Goal: Transaction & Acquisition: Purchase product/service

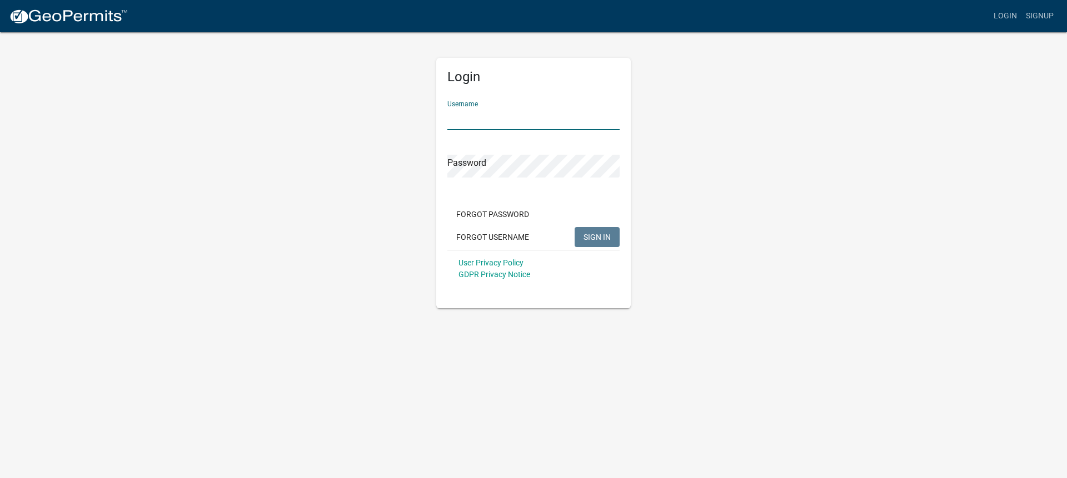
click at [537, 122] on input "Username" at bounding box center [534, 118] width 172 height 23
type input "CTSCOTT"
click at [575, 227] on button "SIGN IN" at bounding box center [597, 237] width 45 height 20
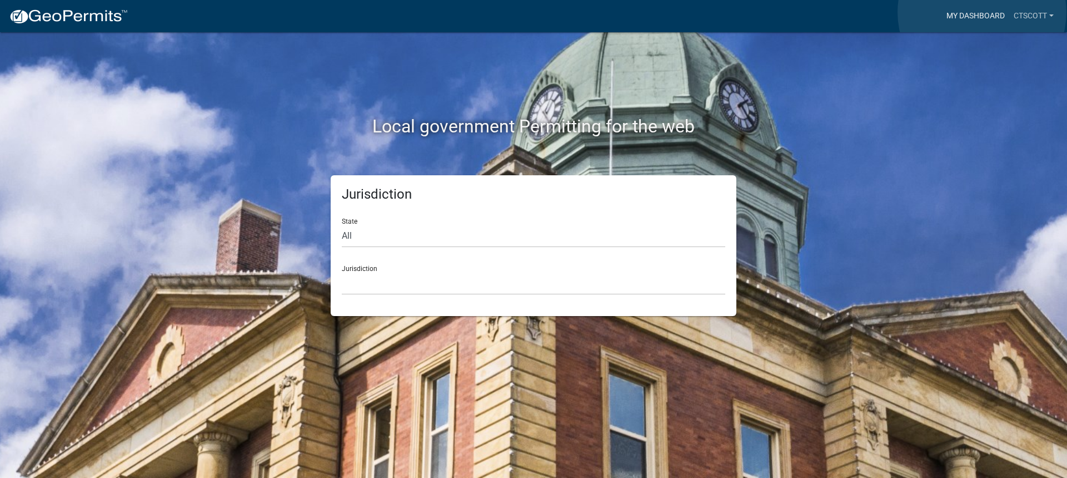
click at [982, 12] on link "My Dashboard" at bounding box center [975, 16] width 67 height 21
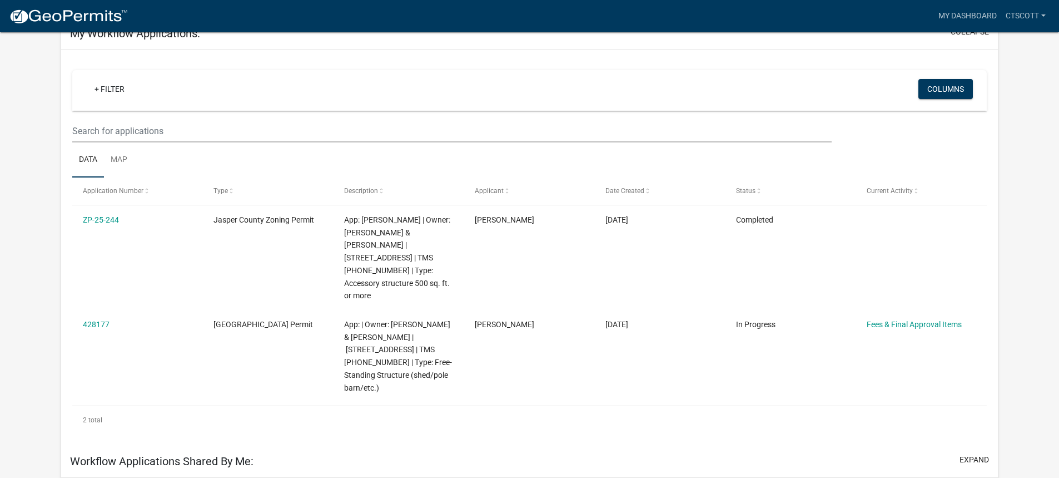
scroll to position [111, 0]
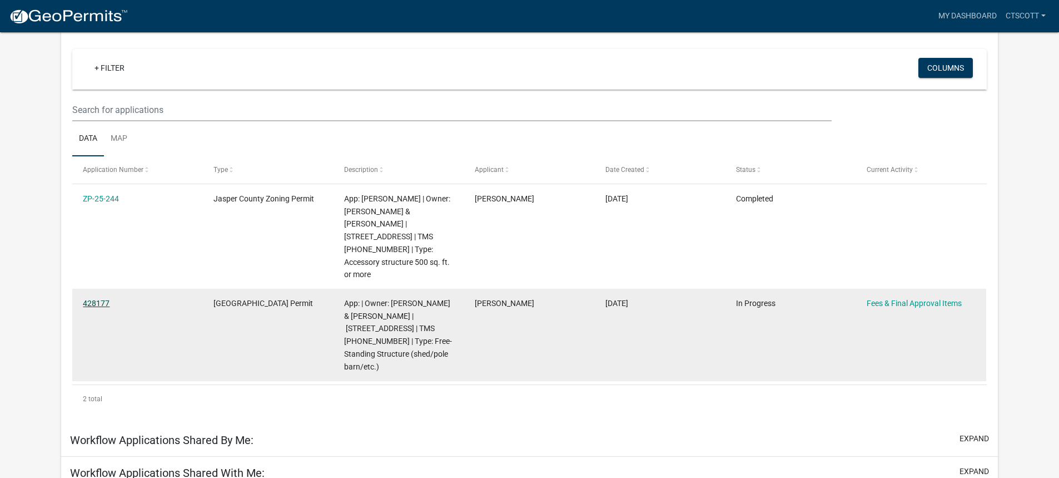
click at [93, 299] on link "428177" at bounding box center [96, 303] width 27 height 9
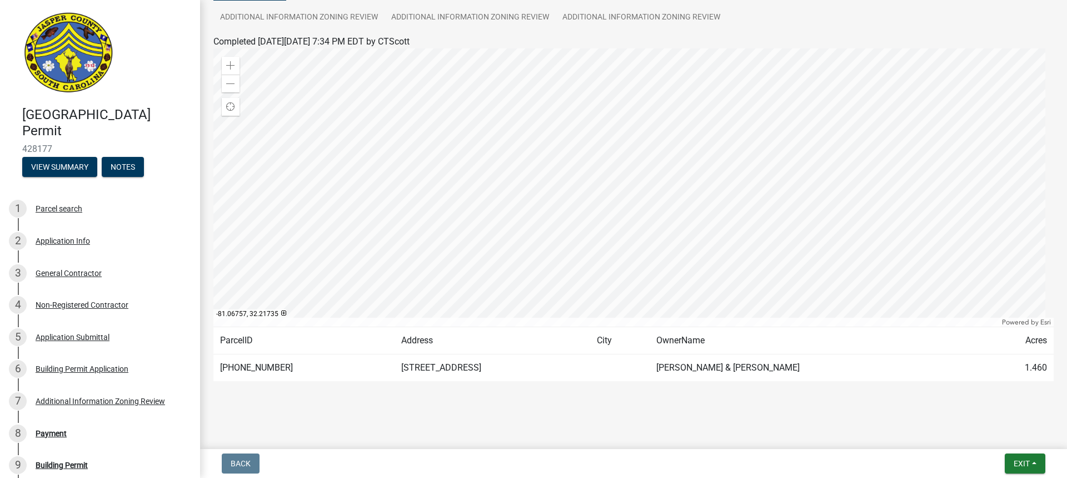
scroll to position [122, 0]
click at [53, 434] on div "Payment" at bounding box center [51, 433] width 31 height 8
click at [56, 439] on div "8 Payment" at bounding box center [95, 433] width 173 height 18
click at [24, 433] on div "8" at bounding box center [18, 433] width 18 height 18
click at [49, 430] on div "Payment" at bounding box center [51, 433] width 31 height 8
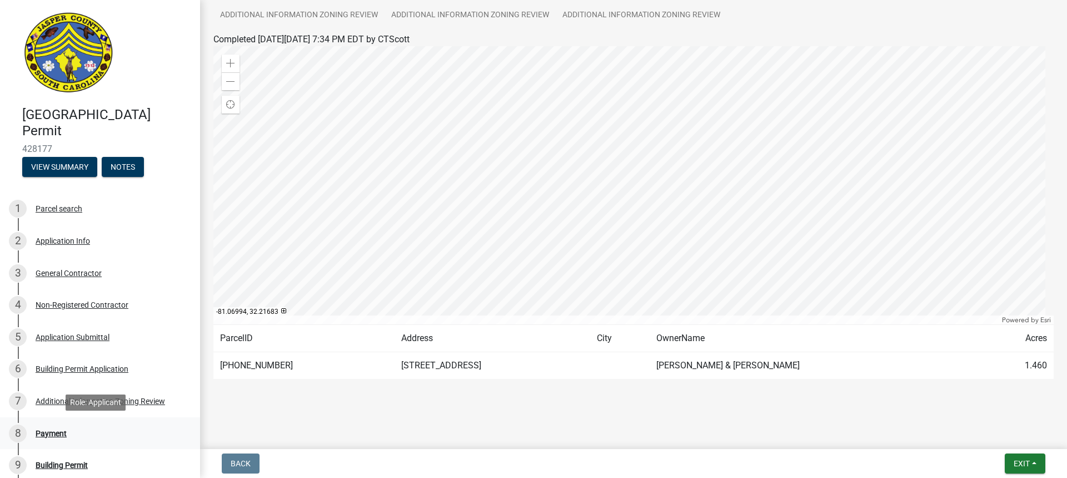
click at [49, 430] on div "Payment" at bounding box center [51, 433] width 31 height 8
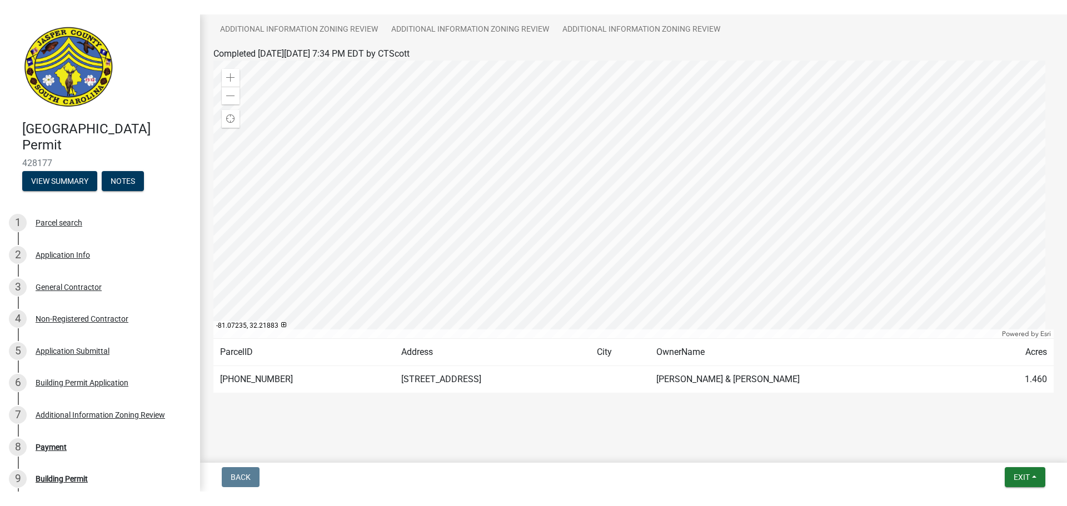
scroll to position [93, 0]
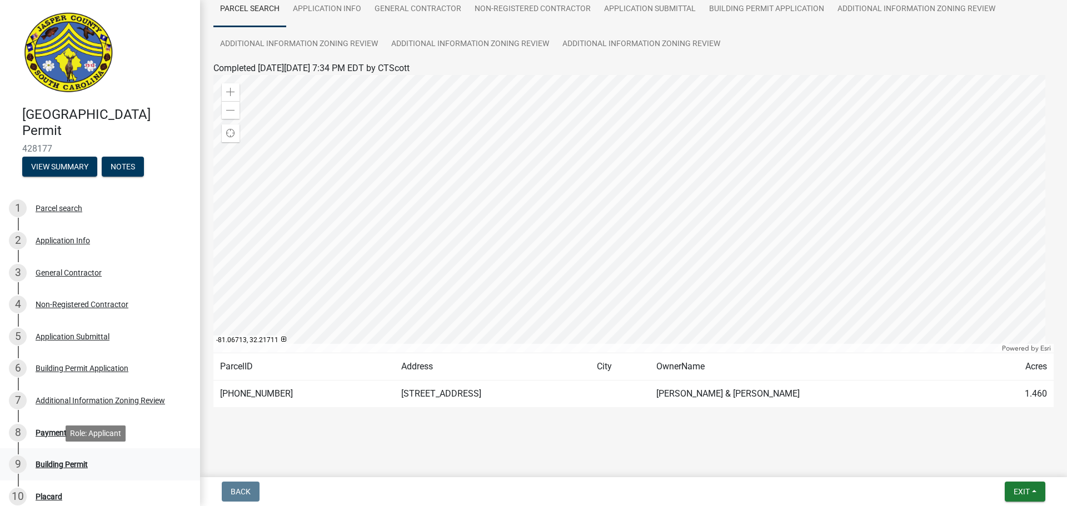
click at [58, 461] on div "Building Permit" at bounding box center [62, 465] width 52 height 8
click at [65, 465] on div "Building Permit" at bounding box center [62, 465] width 52 height 8
click at [13, 432] on div "8" at bounding box center [18, 433] width 18 height 18
click at [67, 433] on div "8 Payment" at bounding box center [95, 433] width 173 height 18
click at [51, 430] on div "Payment" at bounding box center [51, 433] width 31 height 8
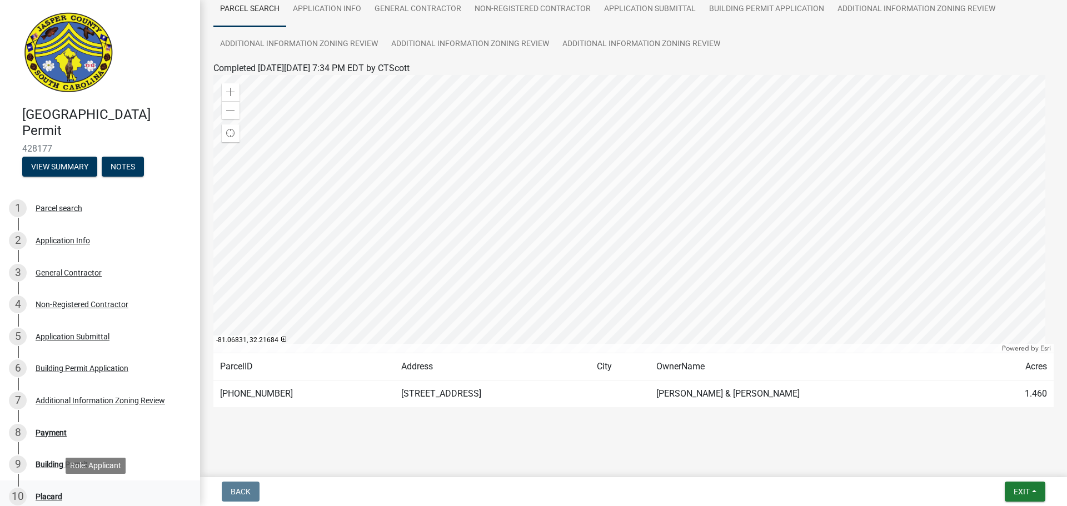
click at [53, 477] on div "Placard" at bounding box center [49, 497] width 27 height 8
click at [22, 477] on div "10" at bounding box center [18, 497] width 18 height 18
click at [1035, 477] on button "Exit" at bounding box center [1025, 492] width 41 height 20
click at [879, 447] on main "Submitted Thank you for submitting your information. You may view the submitted…" at bounding box center [633, 236] width 867 height 473
click at [64, 429] on div "Payment" at bounding box center [51, 433] width 31 height 8
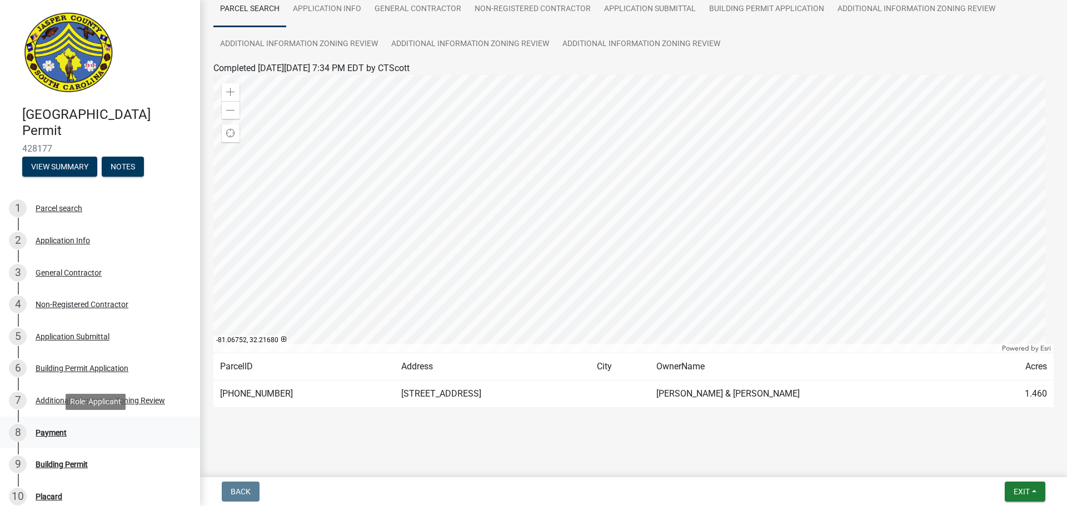
click at [62, 432] on div "Payment" at bounding box center [51, 433] width 31 height 8
click at [138, 171] on button "Notes" at bounding box center [123, 167] width 42 height 20
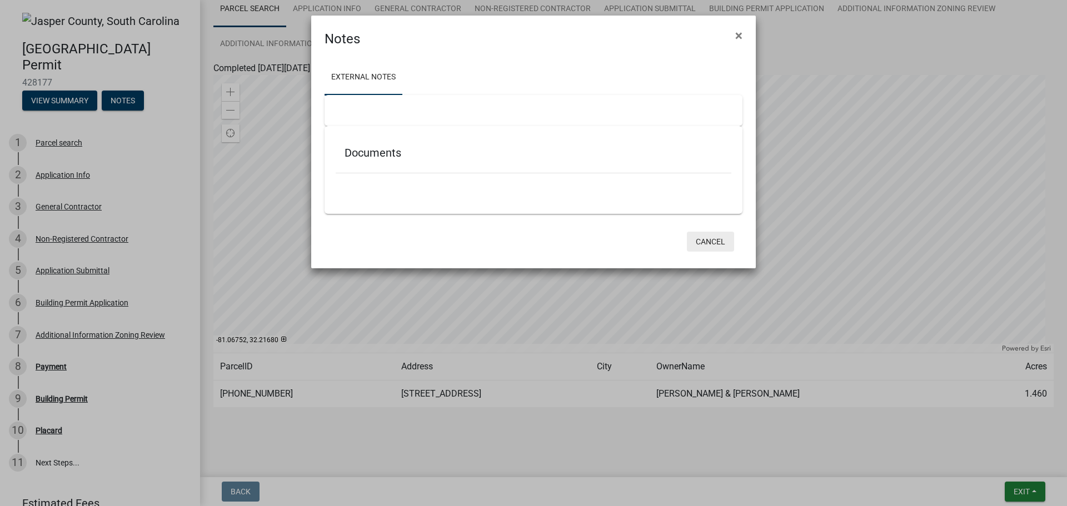
click at [717, 242] on button "Cancel" at bounding box center [710, 242] width 47 height 20
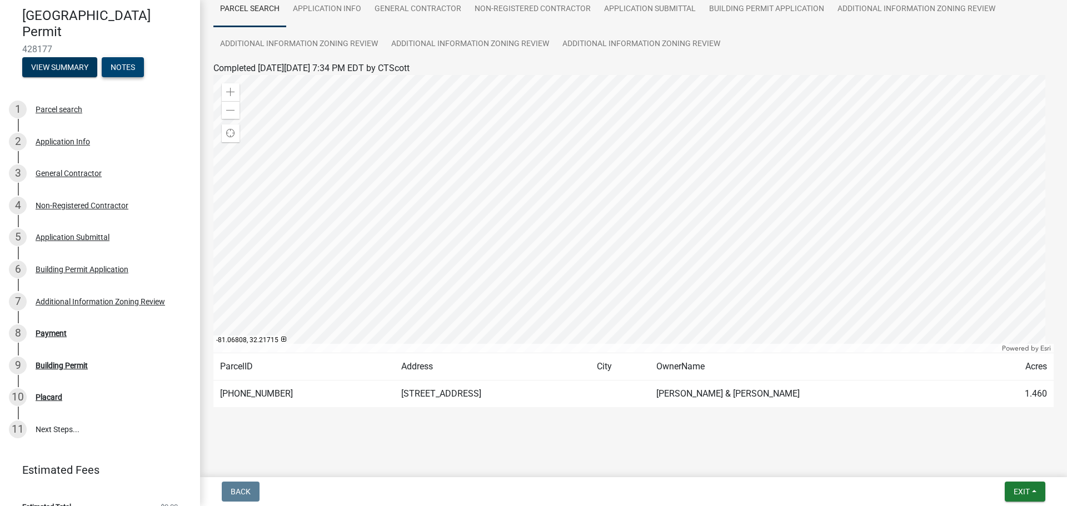
scroll to position [51, 0]
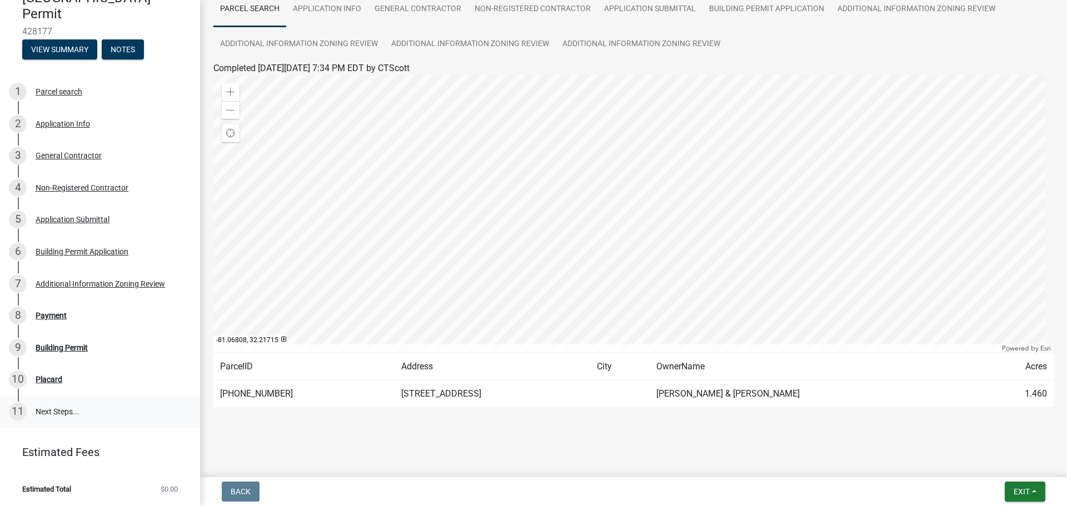
click at [47, 408] on link "11 Next Steps..." at bounding box center [100, 412] width 200 height 32
click at [41, 380] on div "Placard" at bounding box center [49, 380] width 27 height 8
click at [54, 354] on div "9 Building Permit" at bounding box center [95, 348] width 173 height 18
click at [46, 314] on div "Payment" at bounding box center [51, 316] width 31 height 8
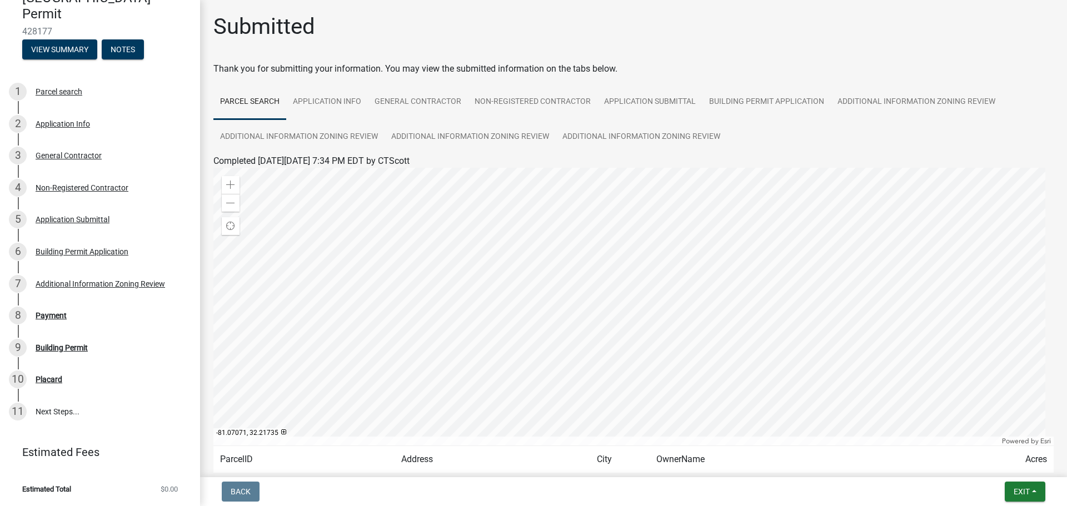
scroll to position [93, 0]
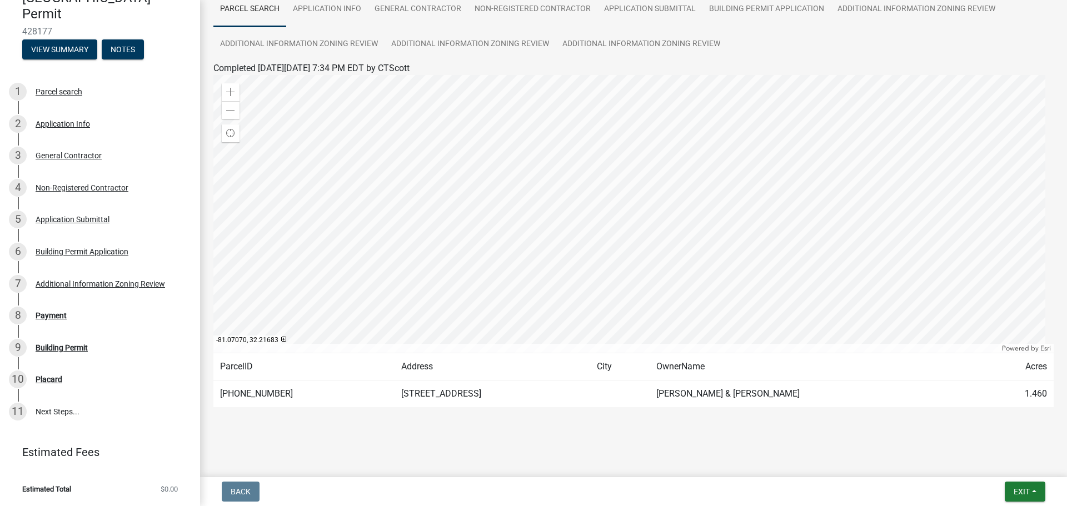
click at [103, 477] on li "Estimated Total $0.00" at bounding box center [100, 489] width 200 height 25
click at [56, 477] on span "Estimated Total" at bounding box center [46, 489] width 49 height 7
click at [57, 317] on div "Payment" at bounding box center [51, 316] width 31 height 8
click at [67, 344] on div "Building Permit" at bounding box center [62, 348] width 52 height 8
click at [72, 56] on button "View Summary" at bounding box center [59, 49] width 75 height 20
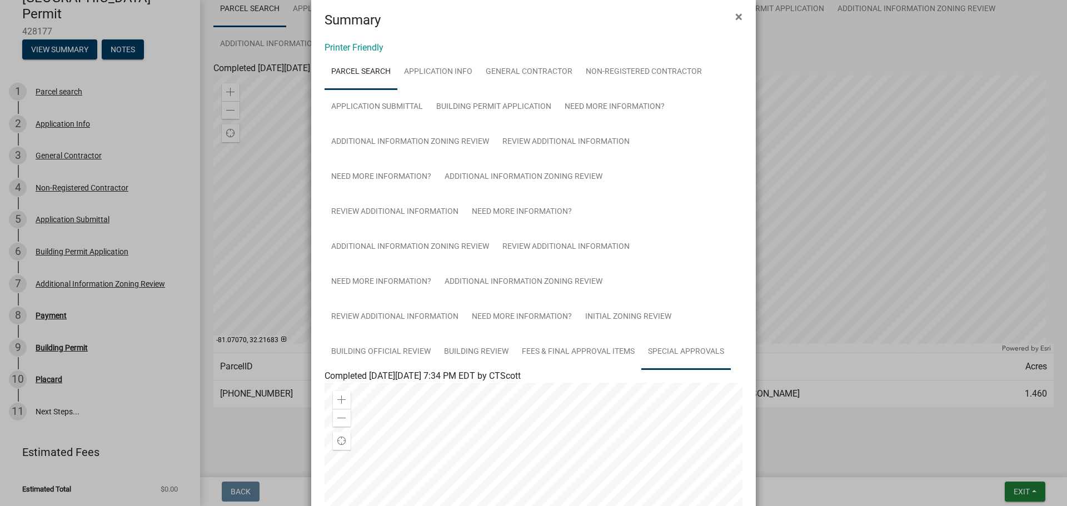
scroll to position [0, 0]
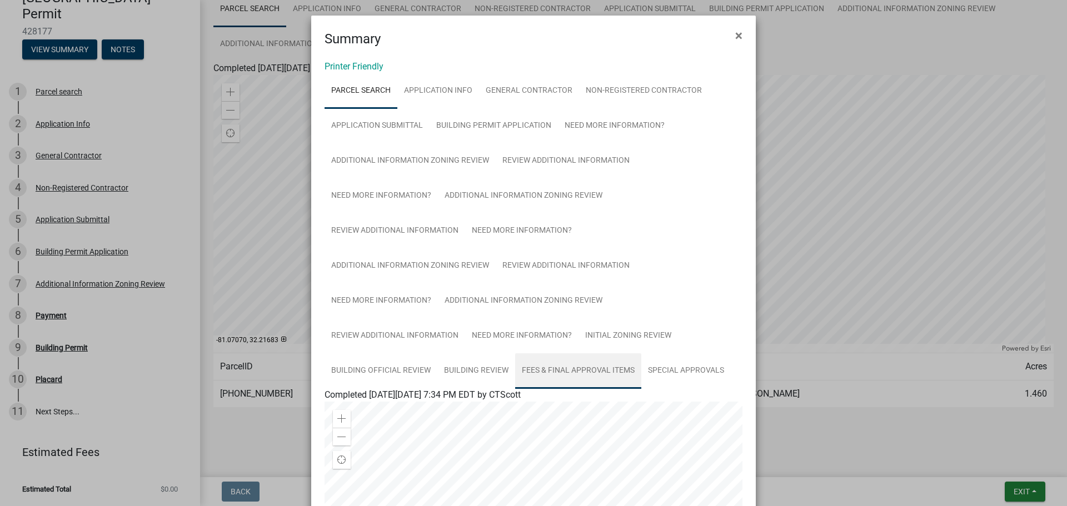
click at [574, 369] on link "Fees & Final Approval Items" at bounding box center [578, 372] width 126 height 36
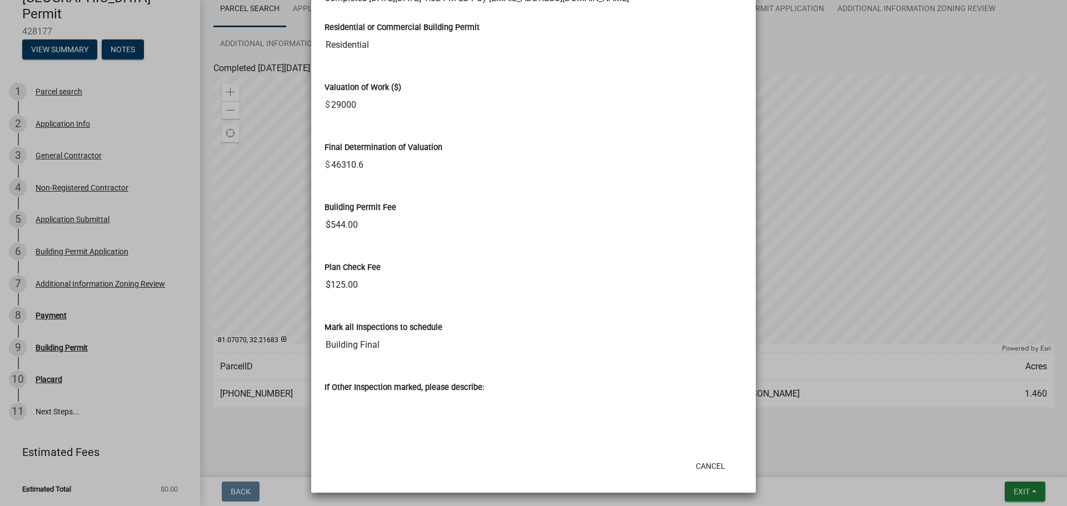
scroll to position [399, 0]
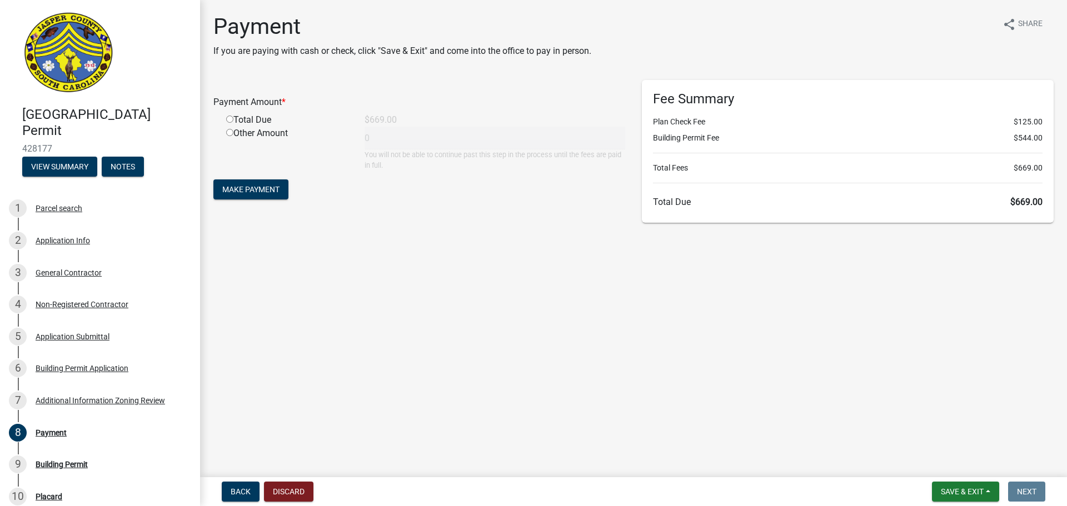
click at [229, 119] on input "radio" at bounding box center [229, 119] width 7 height 7
radio input "true"
type input "669"
click at [256, 189] on span "Make Payment" at bounding box center [250, 189] width 57 height 9
